Goal: Information Seeking & Learning: Learn about a topic

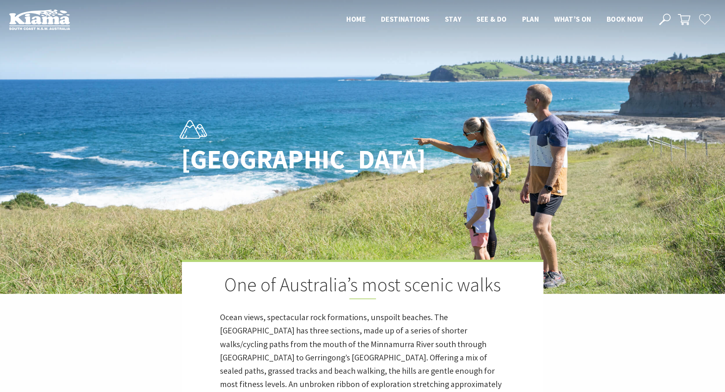
scroll to position [248, 734]
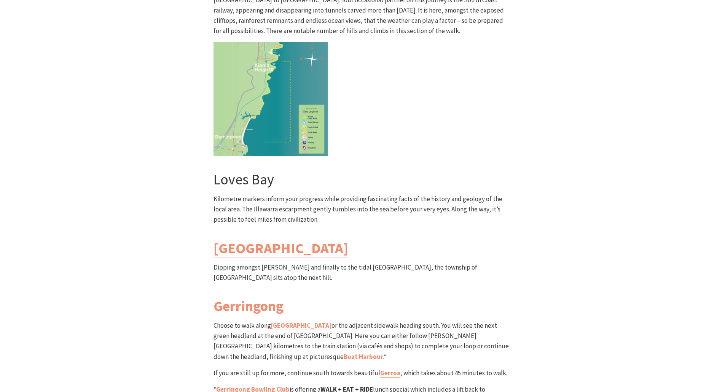
scroll to position [2017, 0]
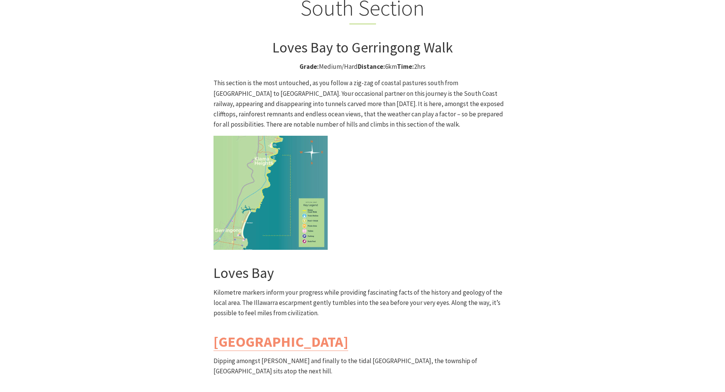
click at [267, 136] on img at bounding box center [270, 193] width 114 height 114
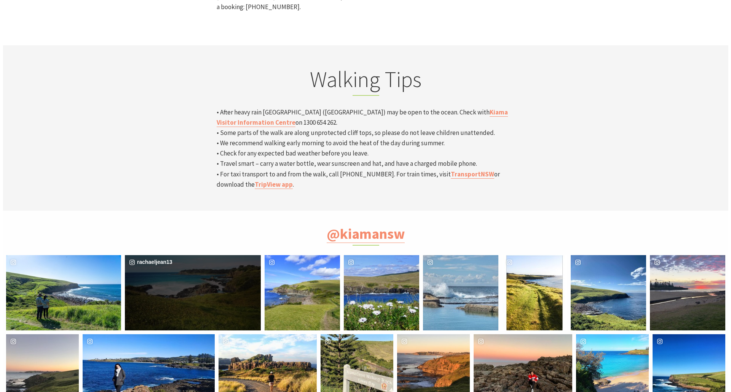
scroll to position [2511, 0]
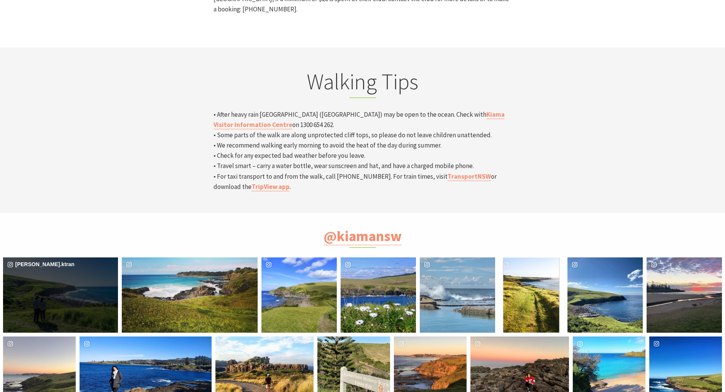
click at [60, 258] on div "image gallery, click to learn more about photo: Winter walking \a#kiamacoastalw…" at bounding box center [31, 295] width 57 height 75
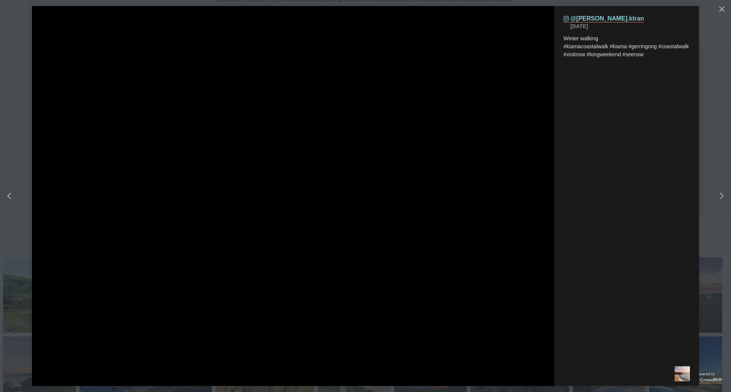
scroll to position [249, 740]
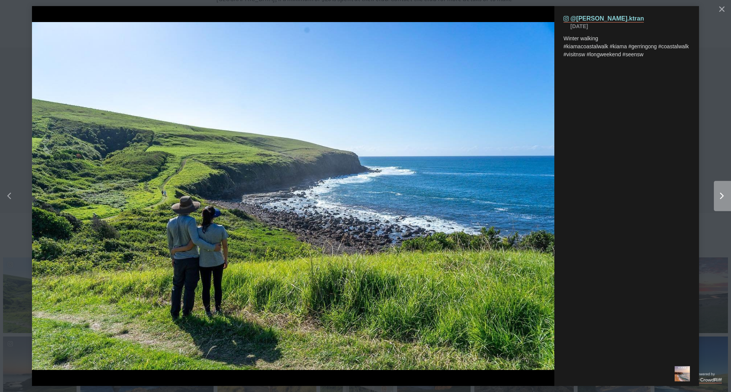
click at [720, 198] on icon "chevron right icon" at bounding box center [722, 196] width 4 height 7
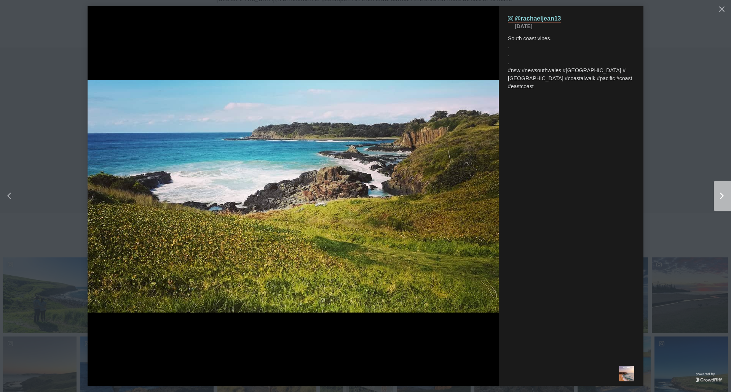
click at [720, 198] on icon "chevron right icon" at bounding box center [722, 196] width 4 height 7
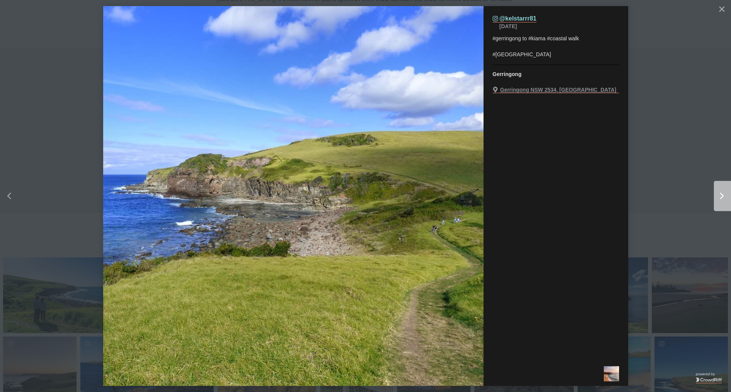
click at [720, 198] on icon "chevron right icon" at bounding box center [722, 196] width 4 height 7
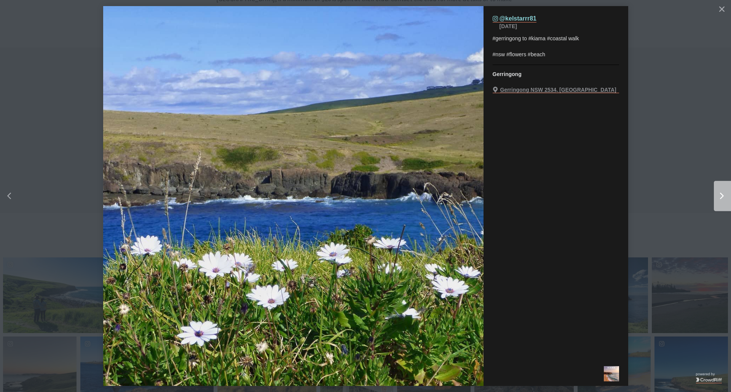
click at [720, 198] on icon "chevron right icon" at bounding box center [722, 196] width 4 height 7
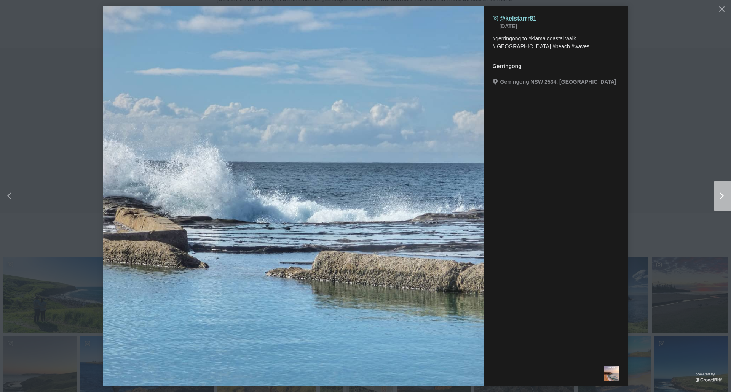
click at [720, 198] on icon "chevron right icon" at bounding box center [722, 196] width 4 height 7
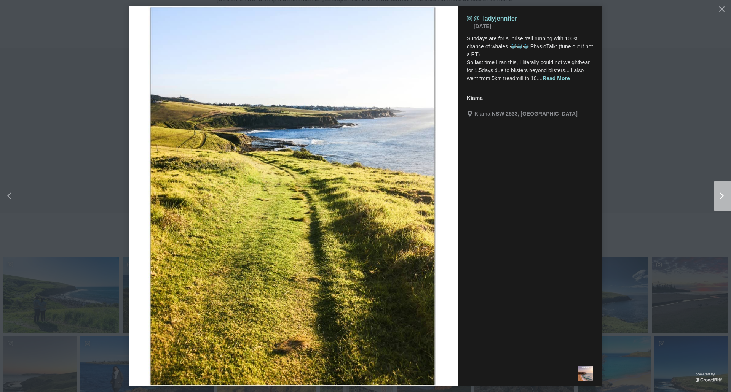
click at [720, 198] on icon "chevron right icon" at bounding box center [722, 196] width 4 height 7
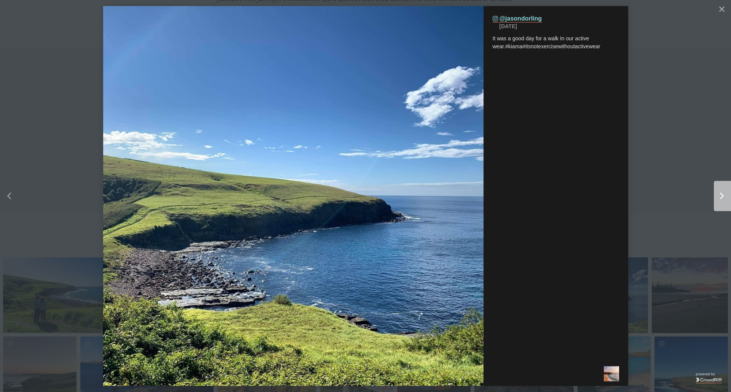
click at [720, 198] on icon "chevron right icon" at bounding box center [722, 196] width 4 height 7
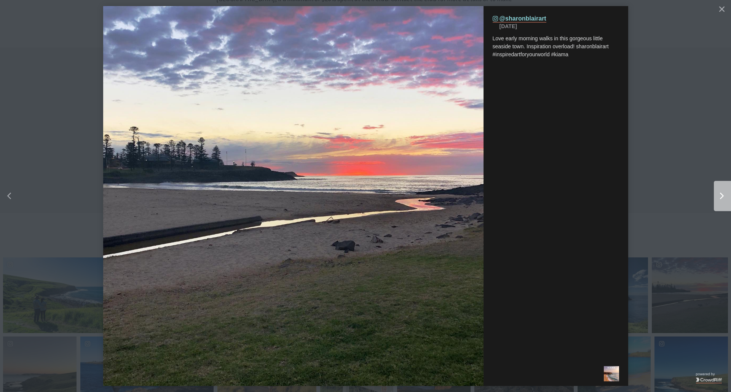
click at [720, 198] on icon "chevron right icon" at bounding box center [722, 196] width 4 height 7
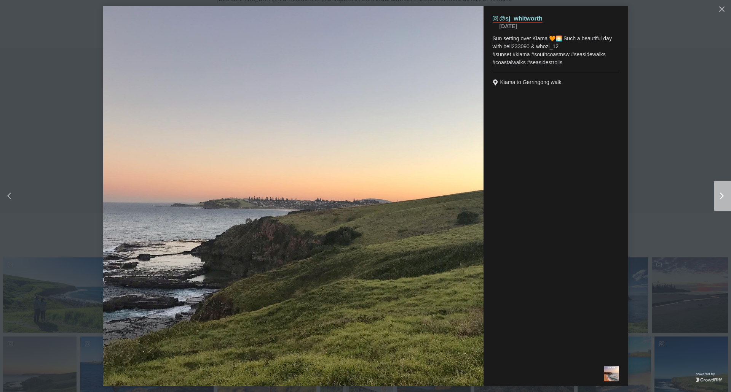
click at [720, 198] on icon "chevron right icon" at bounding box center [722, 196] width 4 height 7
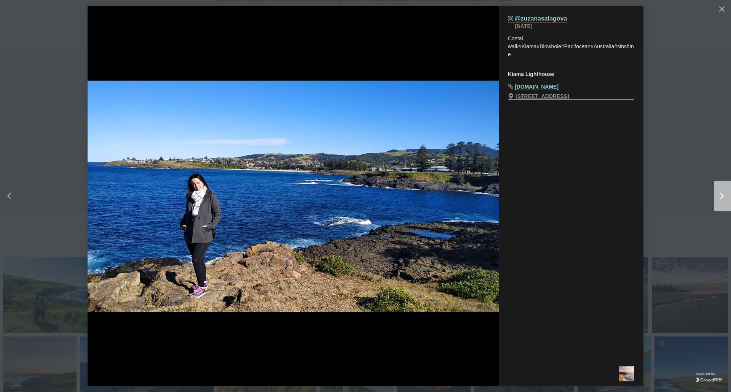
click at [720, 198] on icon "chevron right icon" at bounding box center [722, 196] width 4 height 7
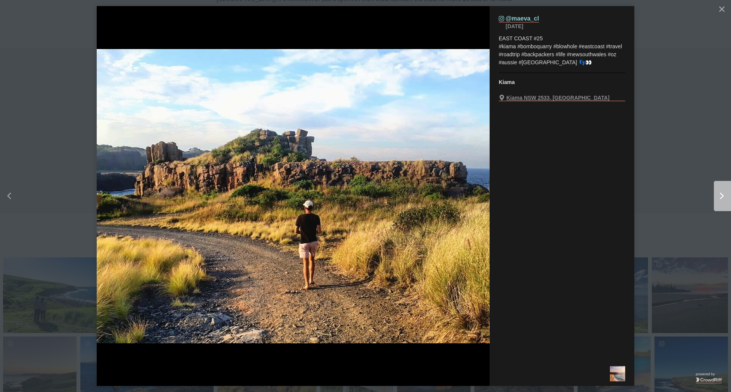
click at [720, 198] on icon "chevron right icon" at bounding box center [722, 196] width 4 height 7
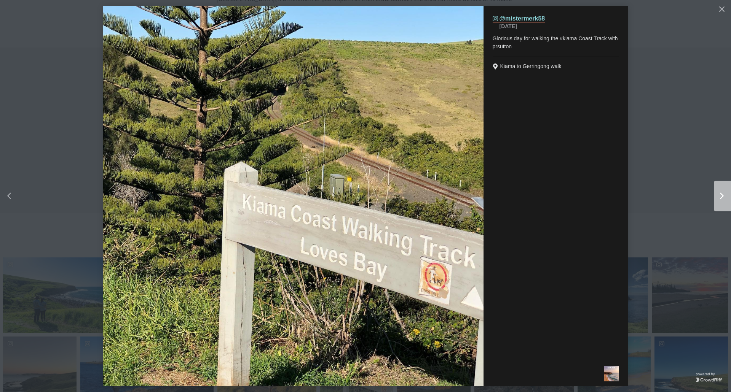
click at [720, 198] on icon "chevron right icon" at bounding box center [722, 196] width 4 height 7
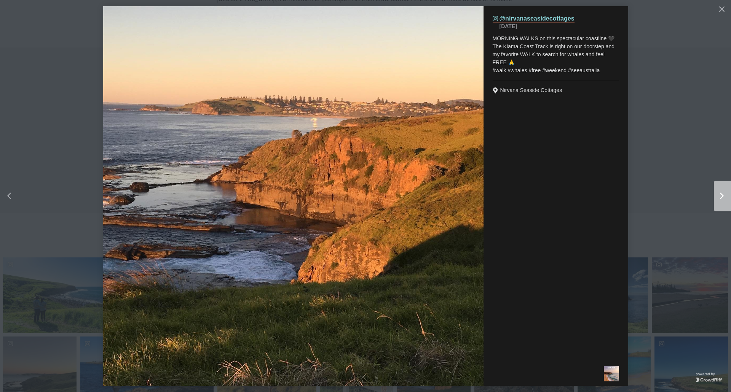
click at [720, 198] on icon "chevron right icon" at bounding box center [722, 196] width 4 height 7
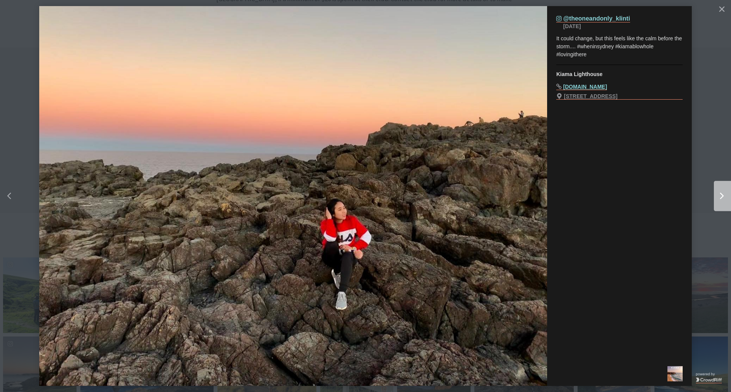
click at [720, 198] on icon "chevron right icon" at bounding box center [722, 196] width 4 height 7
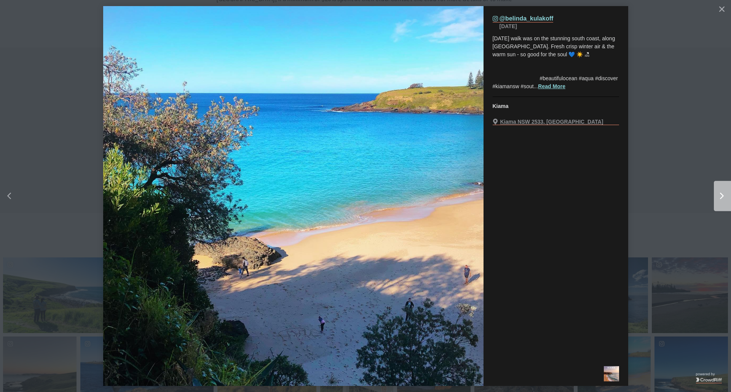
click at [720, 198] on icon "chevron right icon" at bounding box center [722, 196] width 4 height 7
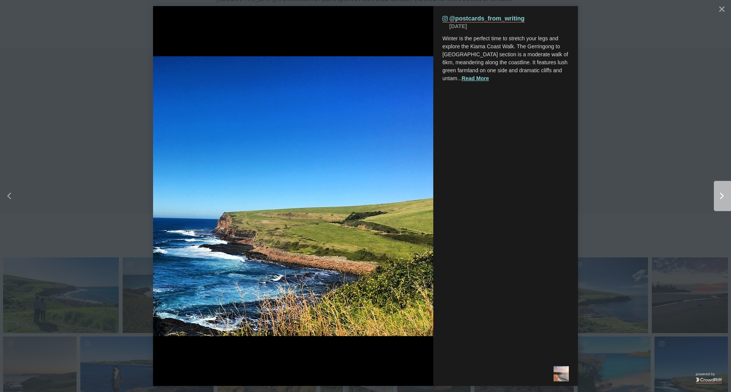
click at [720, 198] on icon "chevron right icon" at bounding box center [722, 196] width 4 height 7
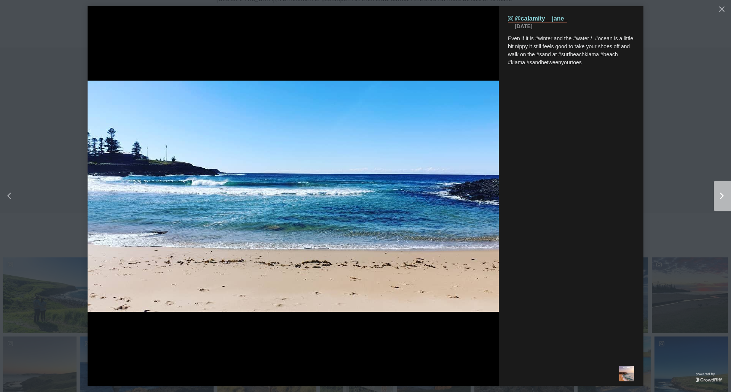
click at [720, 198] on icon "chevron right icon" at bounding box center [722, 196] width 4 height 7
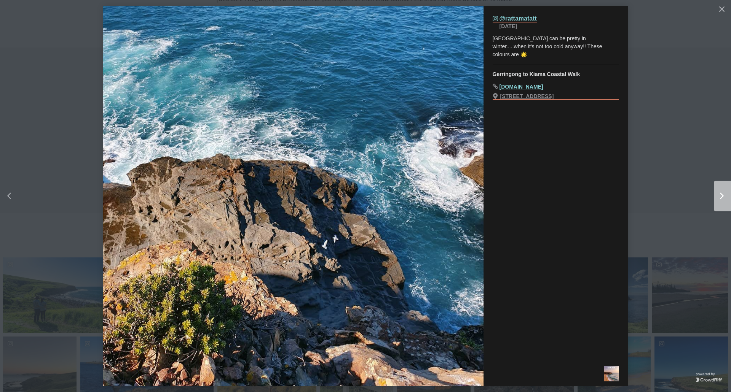
click at [720, 198] on icon "chevron right icon" at bounding box center [722, 196] width 4 height 7
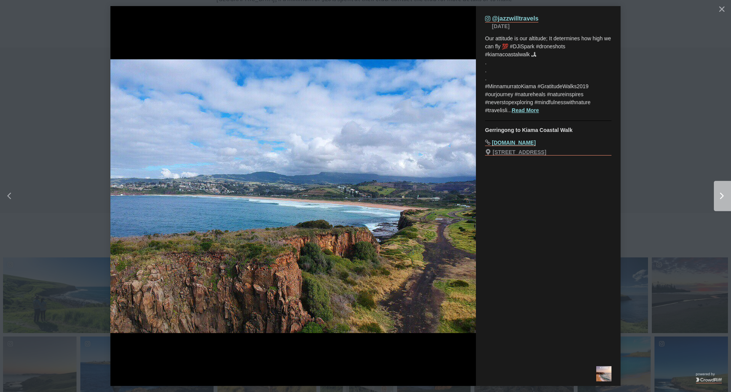
click at [720, 198] on icon "chevron right icon" at bounding box center [722, 196] width 4 height 7
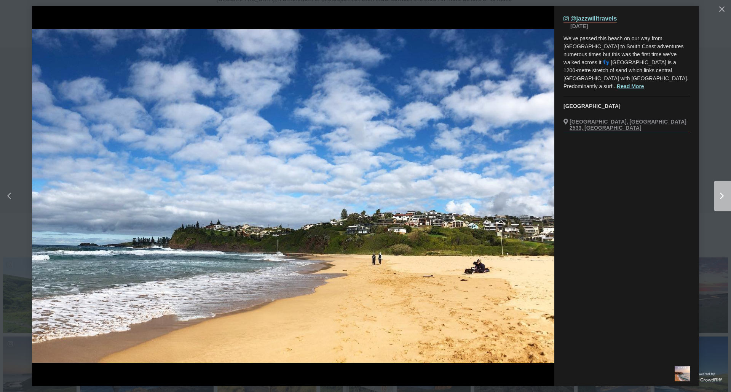
click at [720, 198] on icon "chevron right icon" at bounding box center [722, 196] width 4 height 7
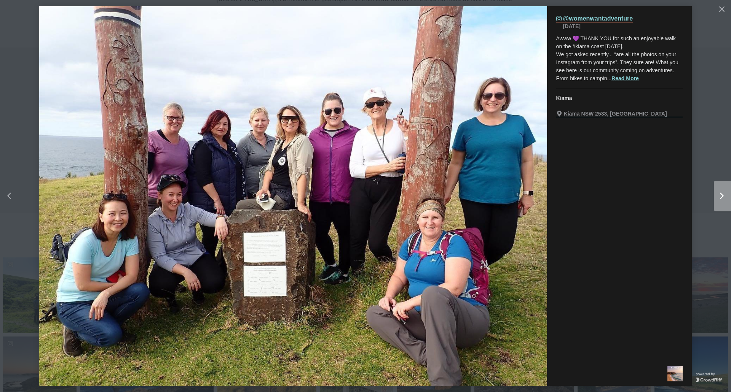
click at [720, 198] on icon "Right" at bounding box center [722, 196] width 4 height 7
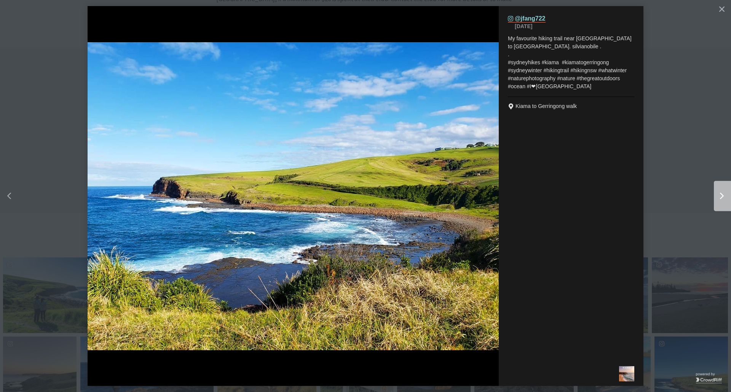
click at [720, 198] on icon "Right" at bounding box center [722, 196] width 4 height 7
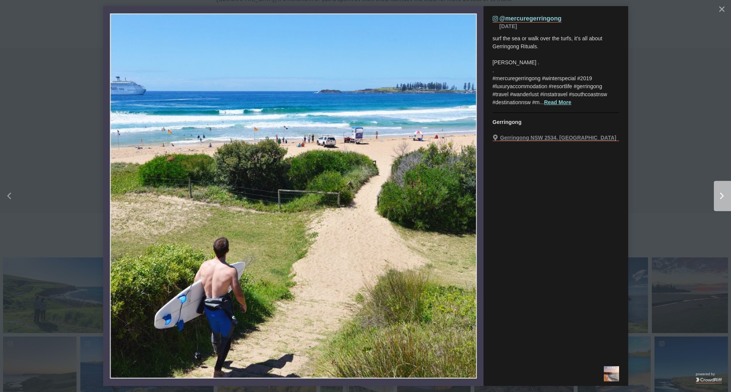
click at [720, 198] on icon "Right" at bounding box center [722, 196] width 4 height 7
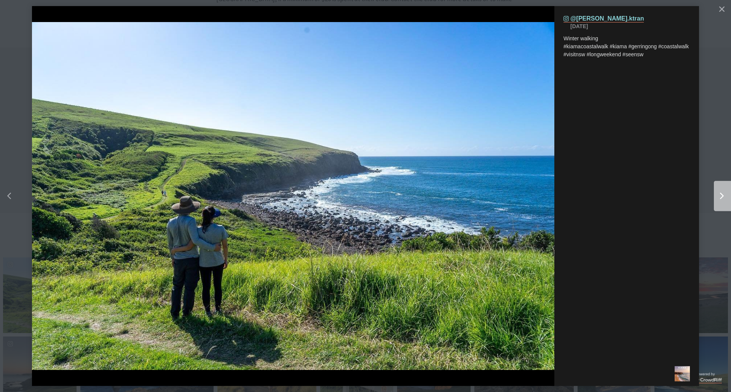
click at [720, 198] on icon "Right" at bounding box center [722, 196] width 4 height 7
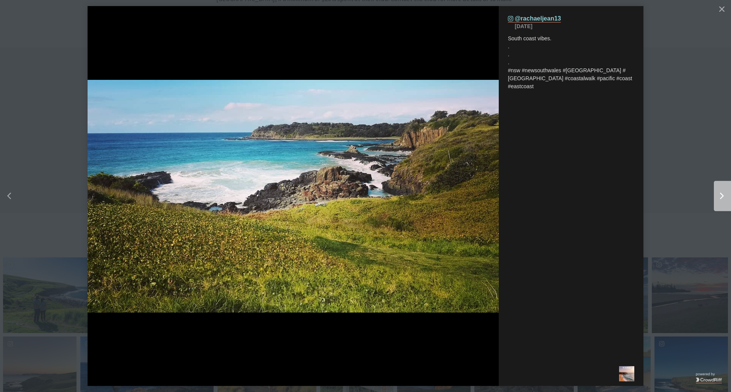
click at [720, 197] on icon "Right" at bounding box center [722, 196] width 4 height 7
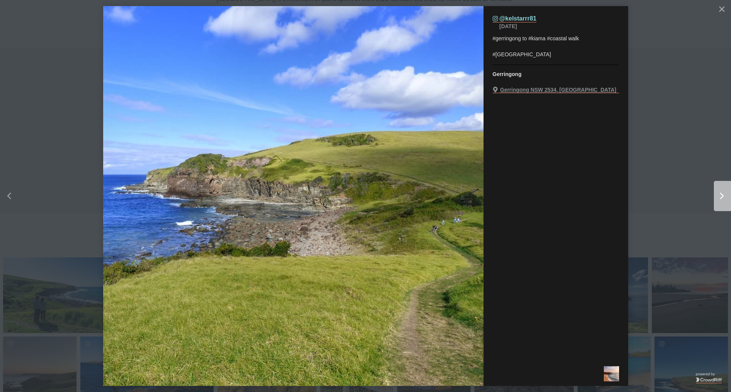
click at [720, 197] on icon "Right" at bounding box center [722, 196] width 4 height 7
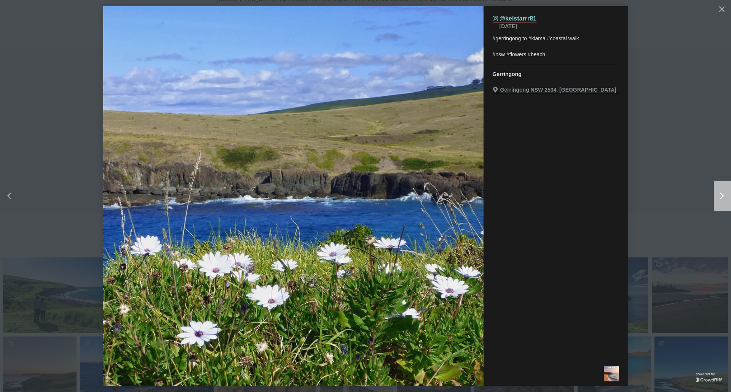
click at [720, 197] on icon "Right" at bounding box center [722, 196] width 4 height 7
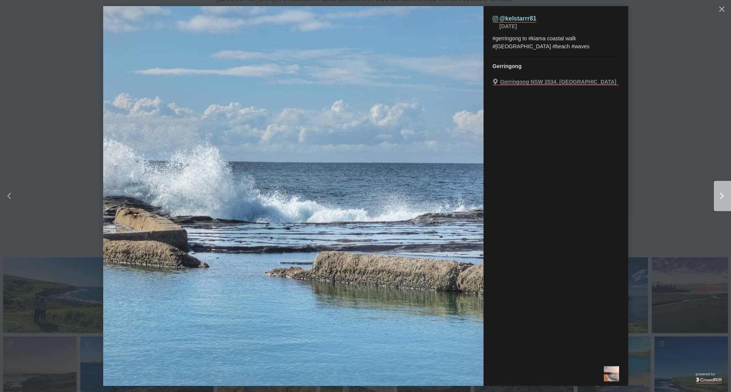
click at [720, 197] on icon "Right" at bounding box center [722, 196] width 4 height 7
